Goal: Check status: Check status

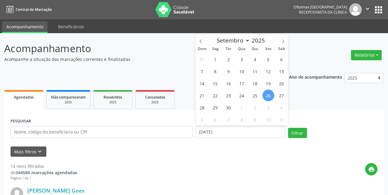
select select "8"
click at [270, 96] on span "26" at bounding box center [269, 95] width 12 height 12
type input "[DATE]"
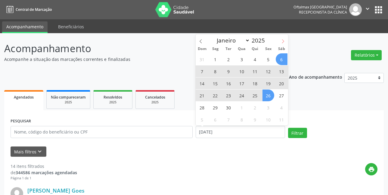
click at [284, 41] on icon at bounding box center [283, 41] width 2 height 4
select select "9"
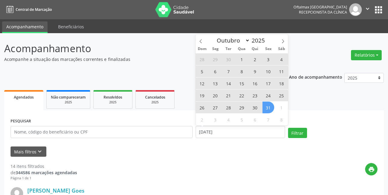
click at [267, 110] on span "31" at bounding box center [269, 108] width 12 height 12
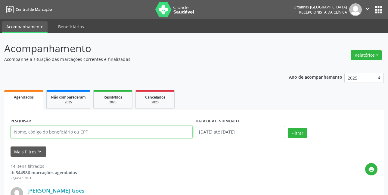
click at [42, 137] on input "text" at bounding box center [102, 132] width 182 height 12
type input "[PERSON_NAME]"
click at [288, 128] on button "Filtrar" at bounding box center [297, 133] width 19 height 10
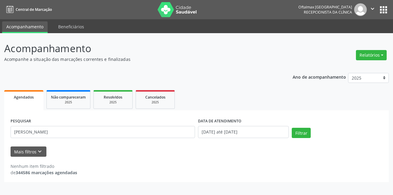
click at [371, 8] on icon "" at bounding box center [372, 8] width 7 height 7
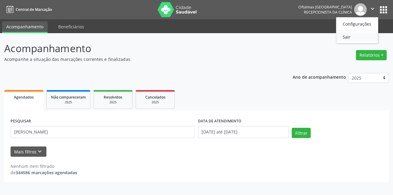
click at [360, 37] on link "Sair" at bounding box center [357, 37] width 42 height 8
